Goal: Transaction & Acquisition: Download file/media

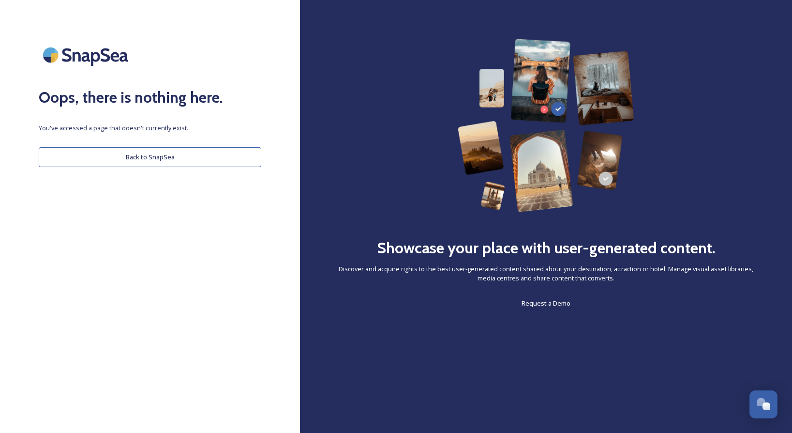
click at [173, 161] on button "Back to SnapSea" at bounding box center [150, 157] width 223 height 20
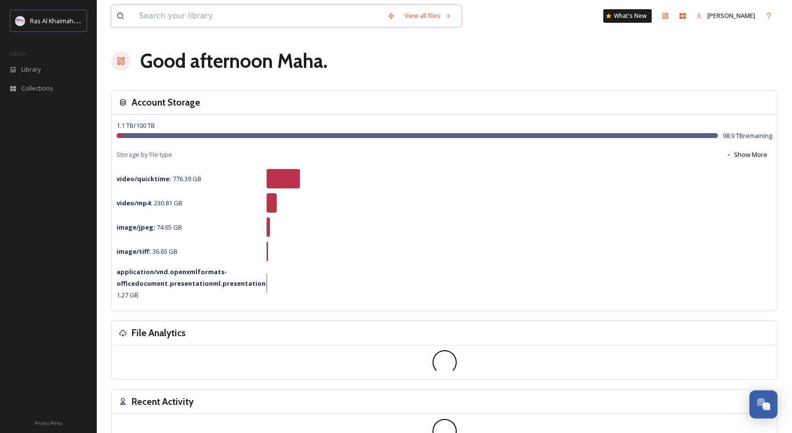
click at [196, 18] on input at bounding box center [258, 15] width 248 height 21
type input "marjan"
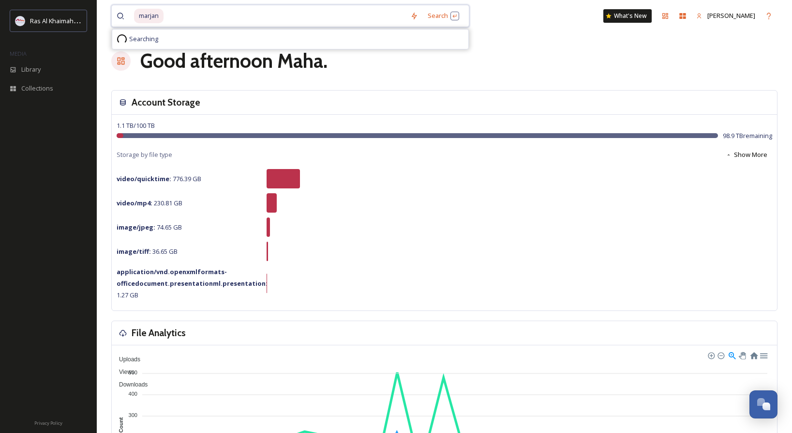
click at [212, 18] on input at bounding box center [285, 15] width 241 height 21
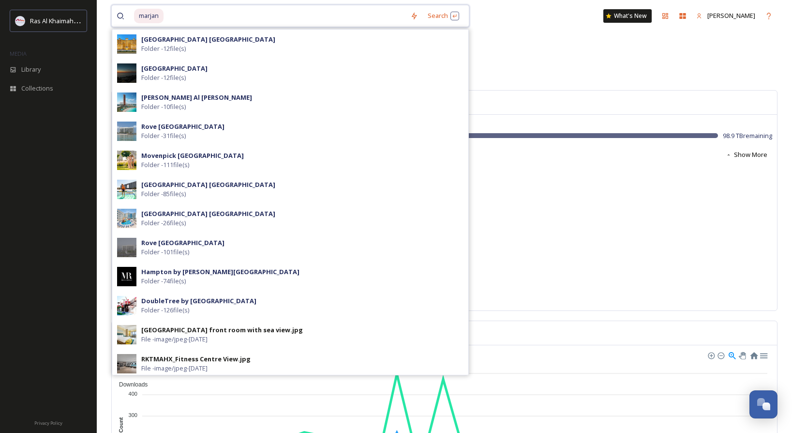
click at [212, 18] on input at bounding box center [285, 15] width 241 height 21
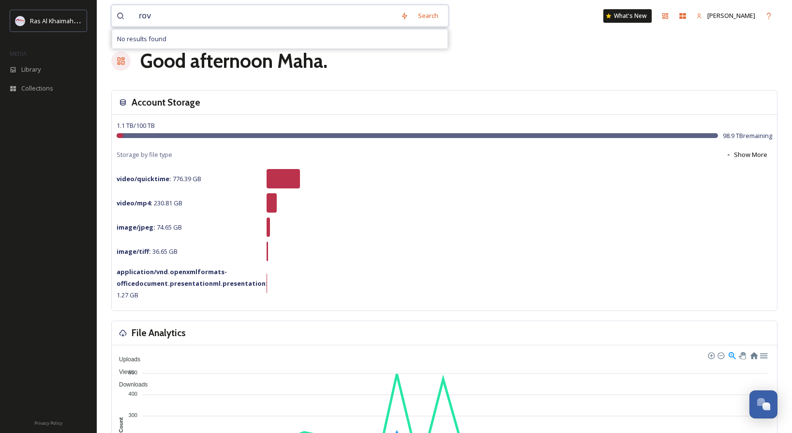
type input "rove"
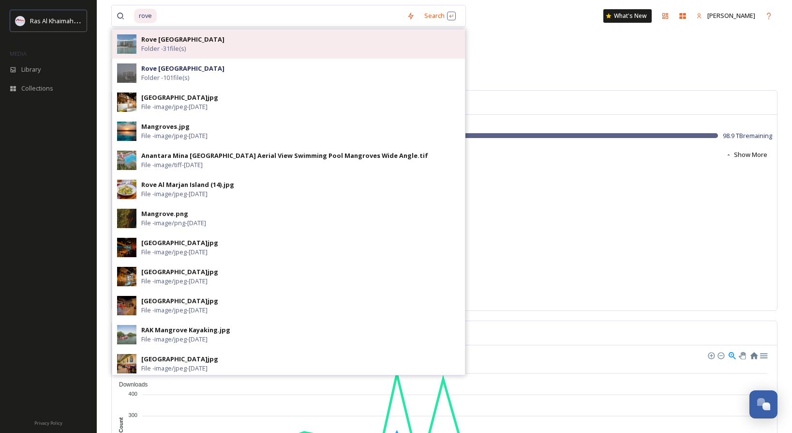
click at [236, 53] on div "Rove Al Marjan Island Folder - 31 file(s)" at bounding box center [300, 44] width 319 height 18
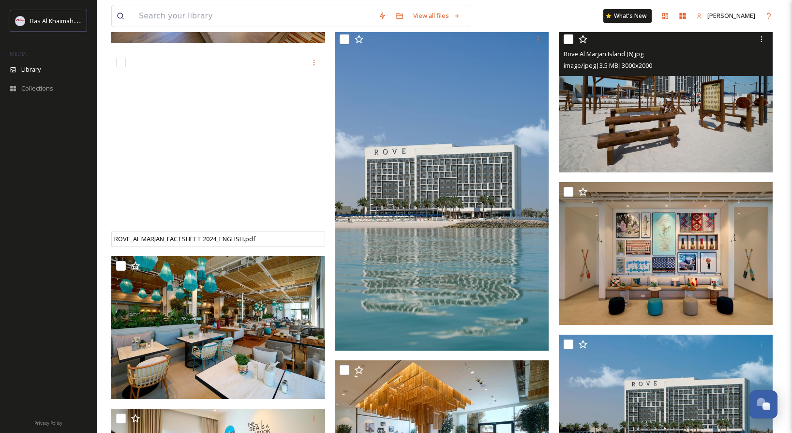
scroll to position [538, 0]
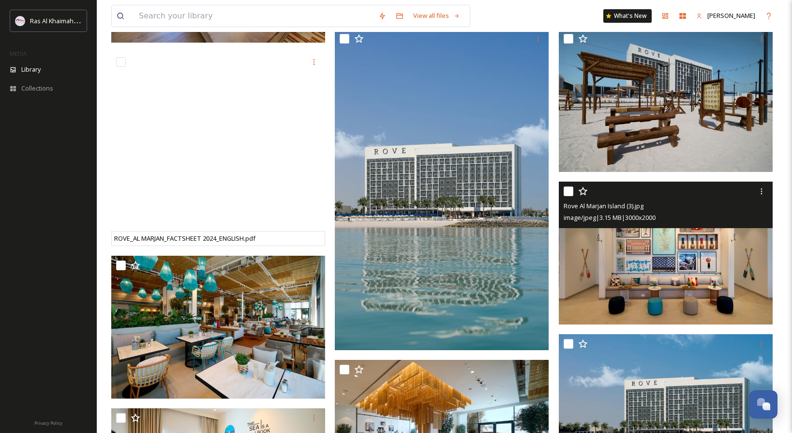
click at [669, 274] on img at bounding box center [666, 252] width 214 height 143
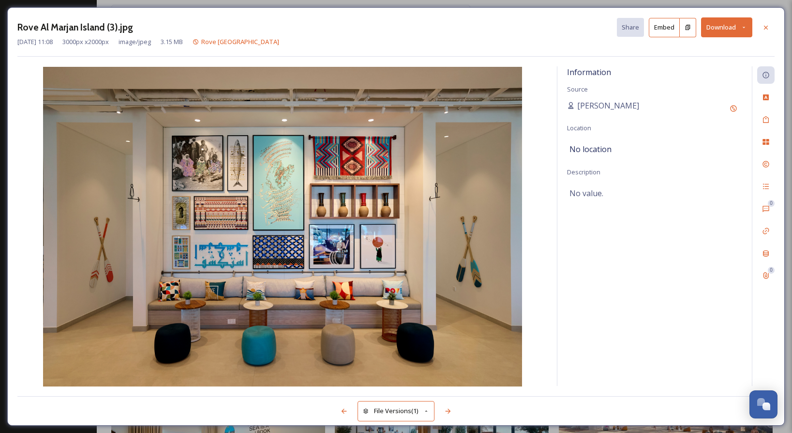
click at [726, 30] on button "Download" at bounding box center [726, 27] width 51 height 20
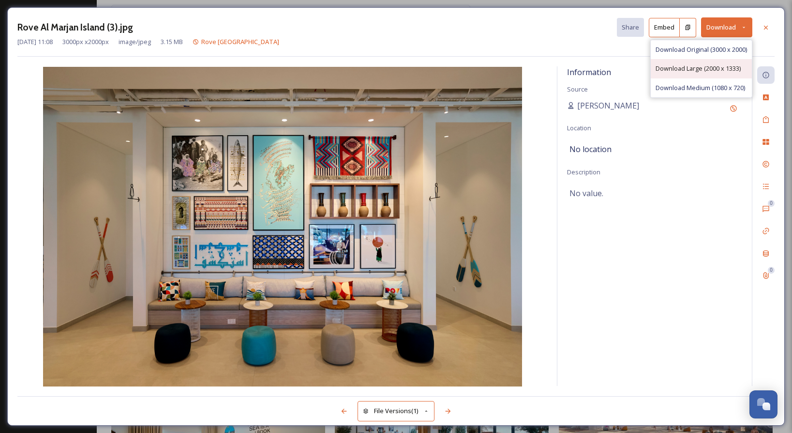
click at [698, 70] on span "Download Large (2000 x 1333)" at bounding box center [698, 68] width 85 height 9
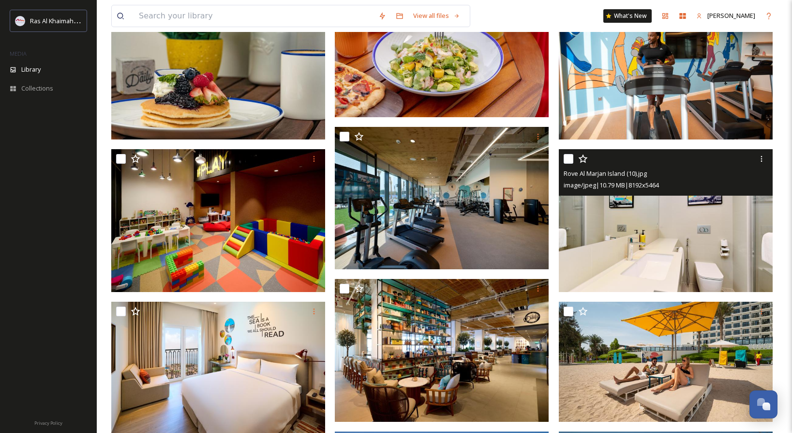
scroll to position [18, 0]
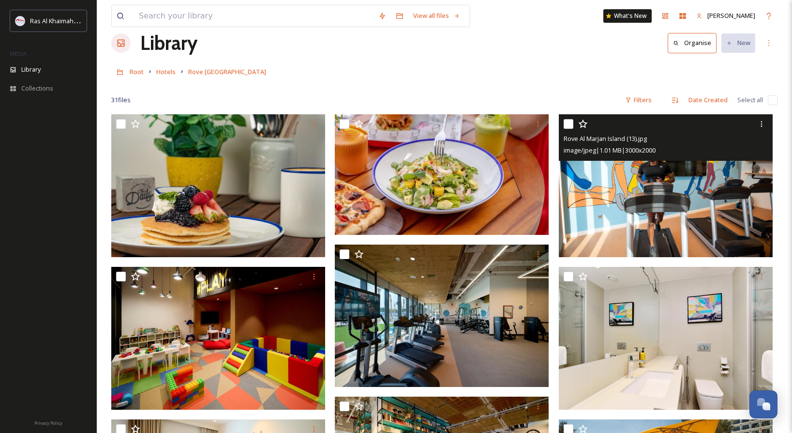
click at [672, 201] on img at bounding box center [666, 185] width 214 height 143
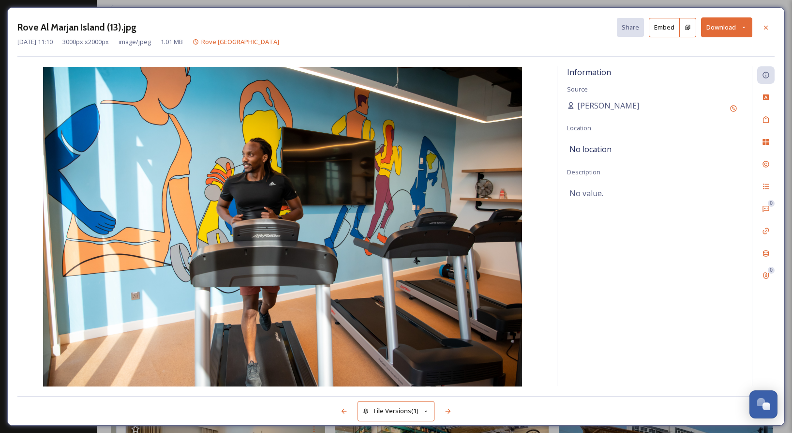
click at [730, 31] on button "Download" at bounding box center [726, 27] width 51 height 20
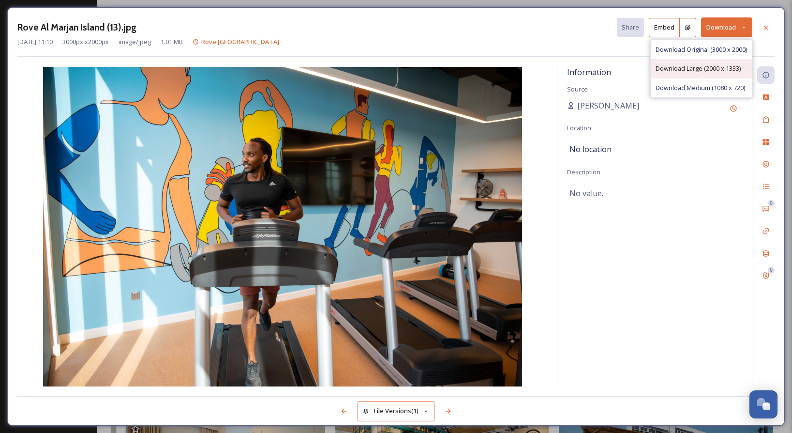
click at [703, 71] on span "Download Large (2000 x 1333)" at bounding box center [698, 68] width 85 height 9
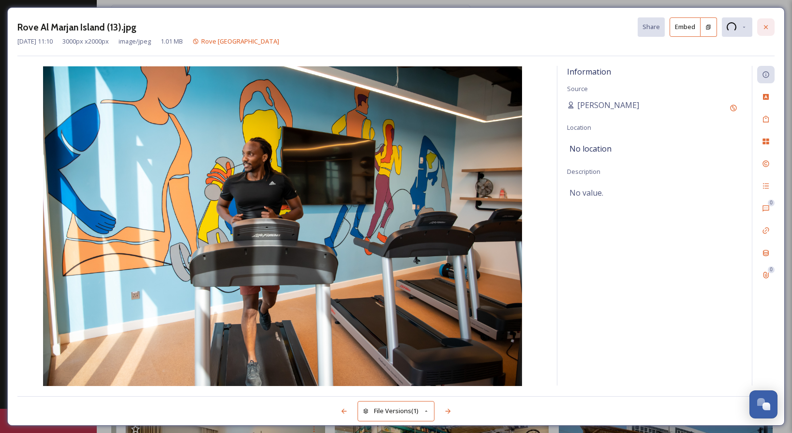
click at [764, 29] on icon at bounding box center [766, 27] width 8 height 8
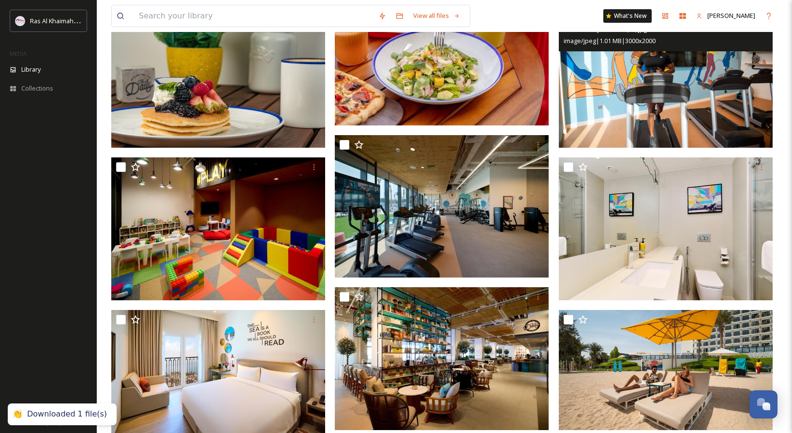
scroll to position [167, 0]
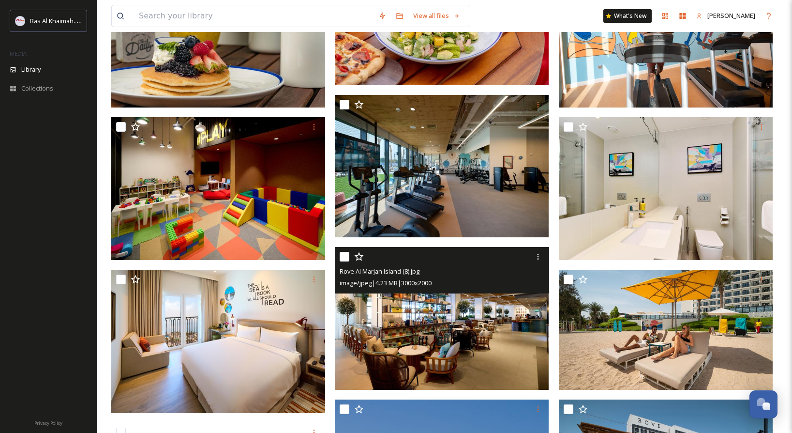
click at [469, 333] on img at bounding box center [442, 318] width 214 height 143
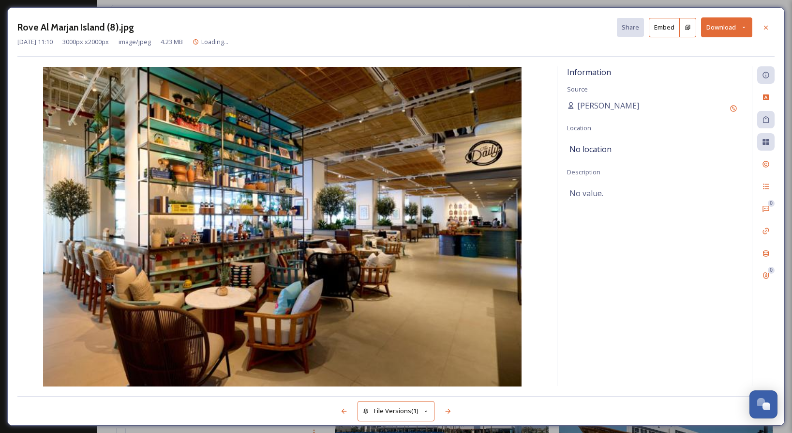
click at [721, 28] on button "Download" at bounding box center [726, 27] width 51 height 20
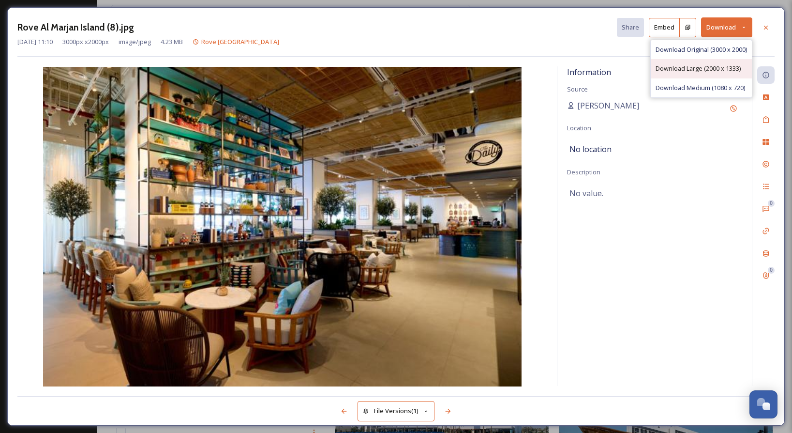
click at [705, 68] on span "Download Large (2000 x 1333)" at bounding box center [698, 68] width 85 height 9
